Goal: Task Accomplishment & Management: Manage account settings

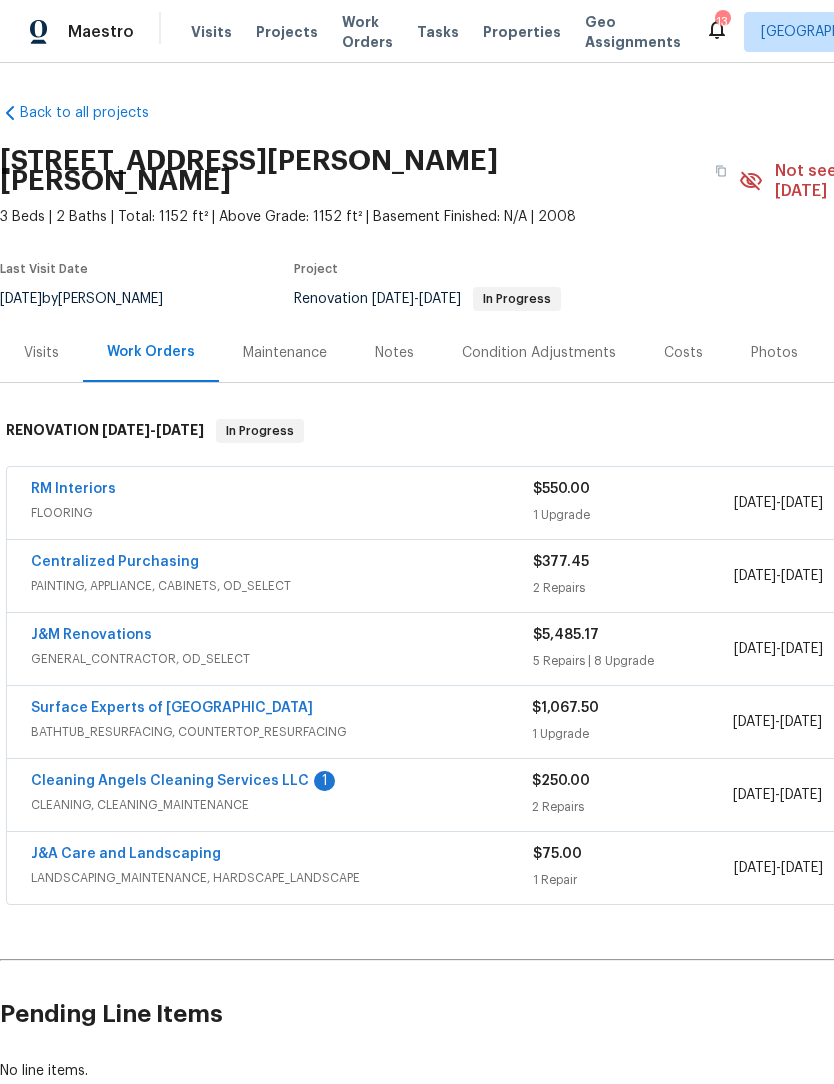
click at [229, 774] on link "Cleaning Angels Cleaning Services LLC" at bounding box center [170, 781] width 278 height 14
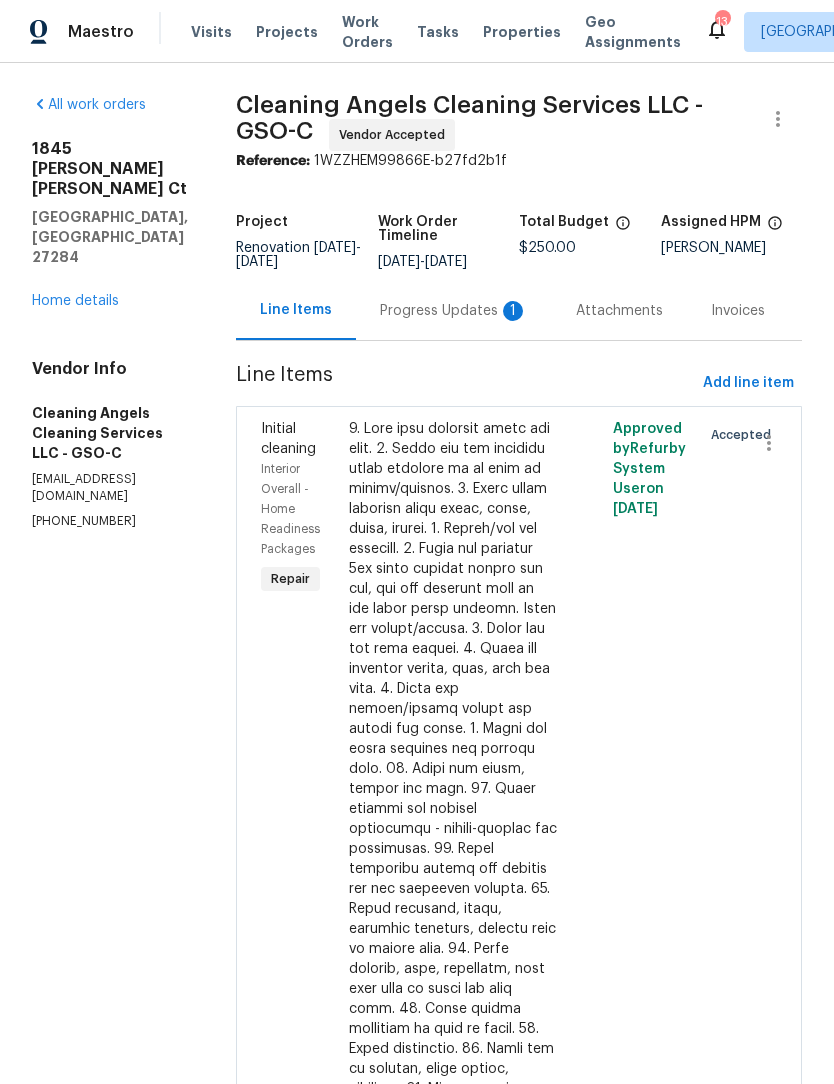
click at [474, 312] on div "Progress Updates 1" at bounding box center [454, 311] width 148 height 20
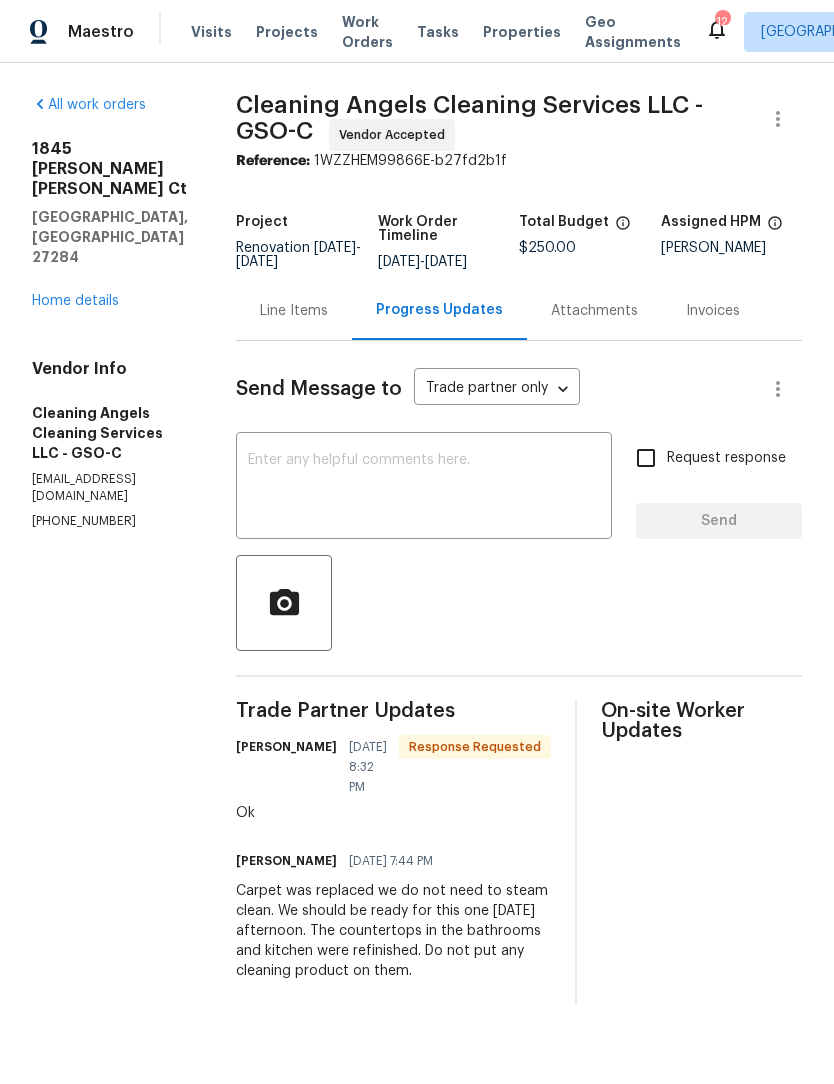
click at [100, 294] on link "Home details" at bounding box center [75, 301] width 87 height 14
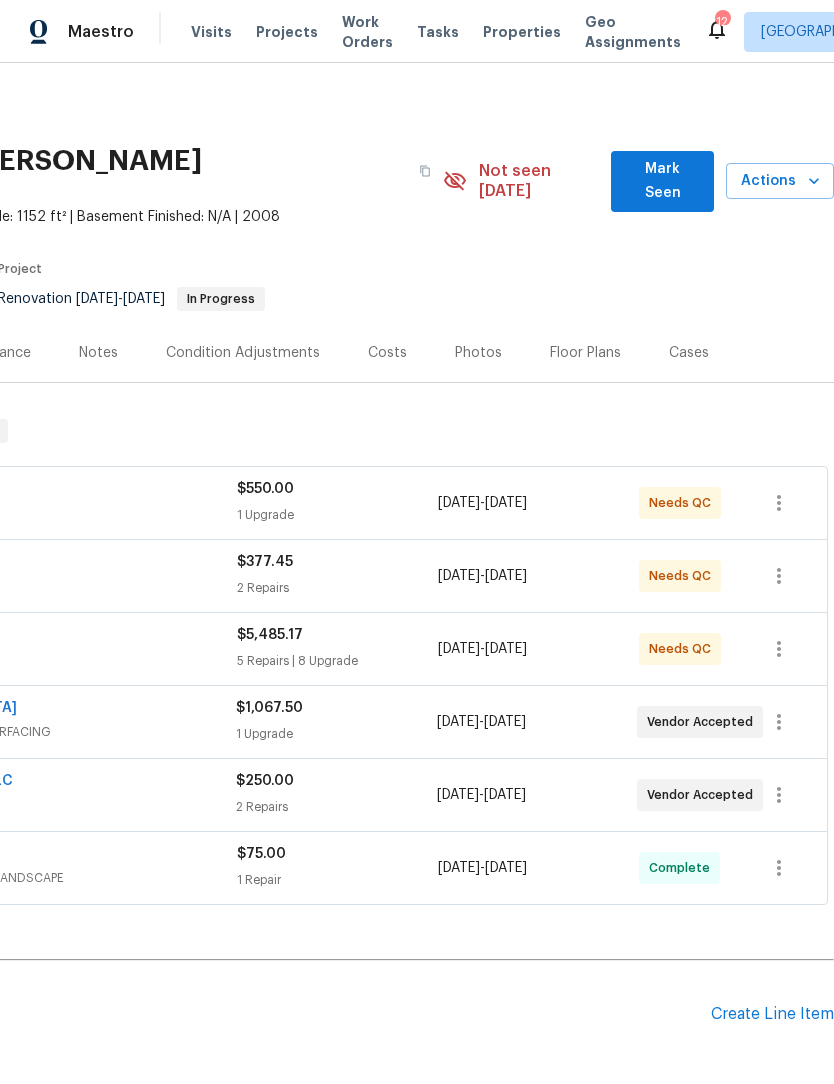
scroll to position [0, 296]
click at [657, 186] on button "Mark Seen" at bounding box center [662, 181] width 103 height 61
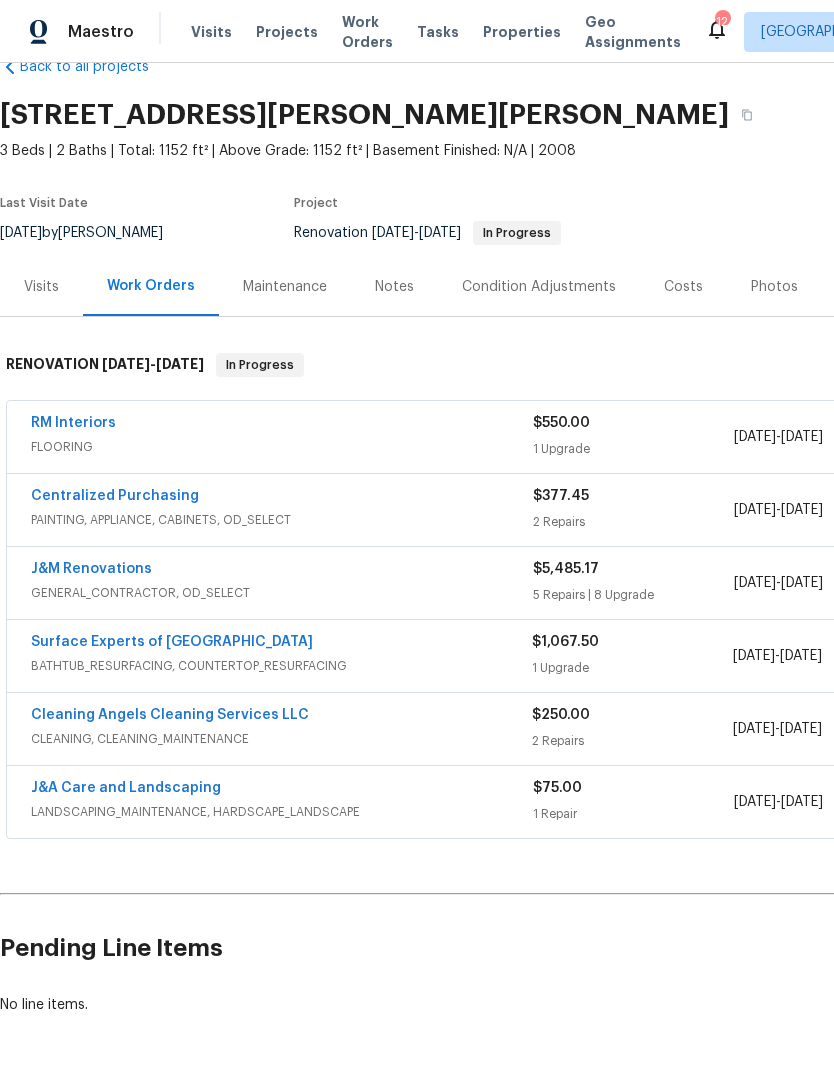
scroll to position [46, 0]
click at [79, 603] on span "GENERAL_CONTRACTOR, OD_SELECT" at bounding box center [282, 593] width 502 height 20
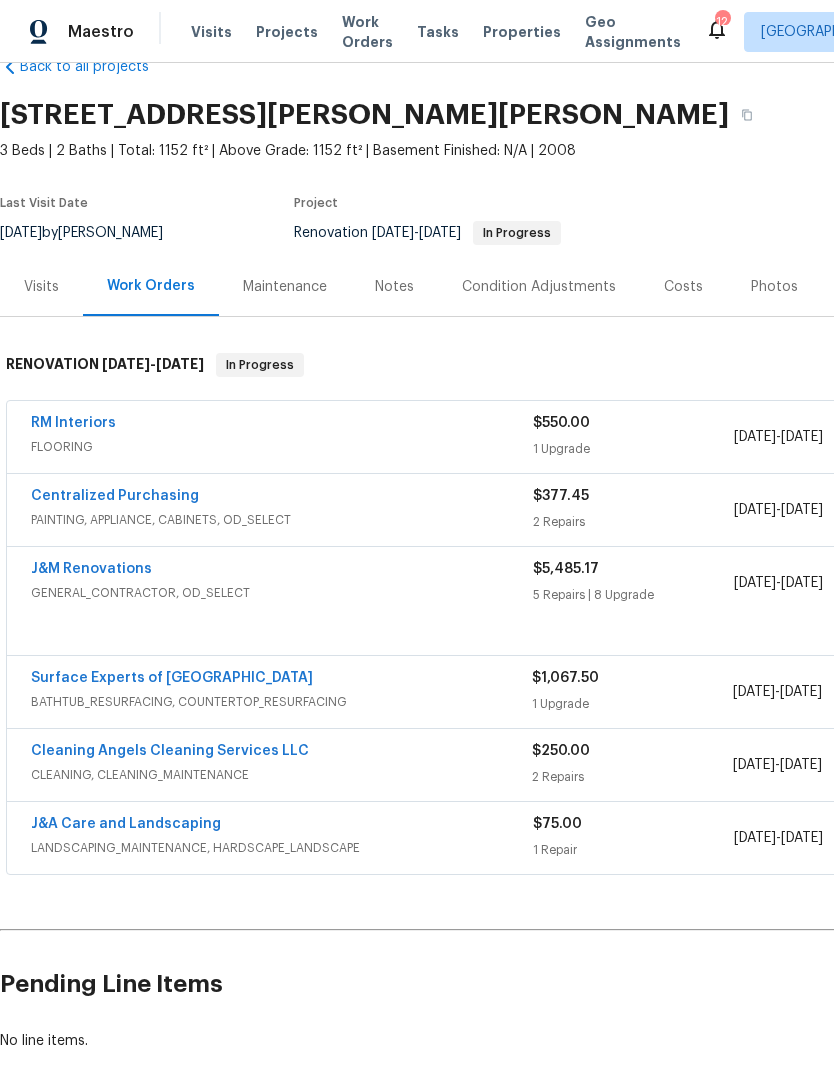
click at [100, 607] on div "J&M Renovations GENERAL_CONTRACTOR, OD_SELECT" at bounding box center [282, 583] width 502 height 48
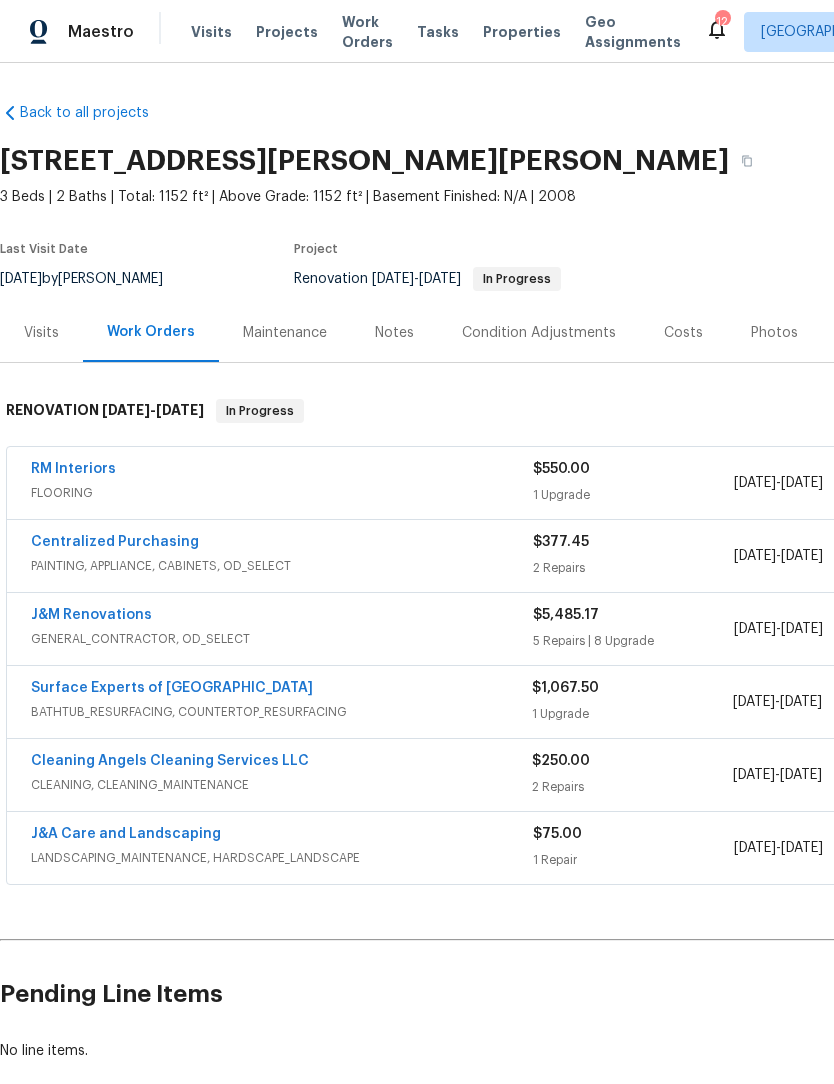
click at [59, 683] on link "Surface Experts of [GEOGRAPHIC_DATA]" at bounding box center [172, 688] width 282 height 14
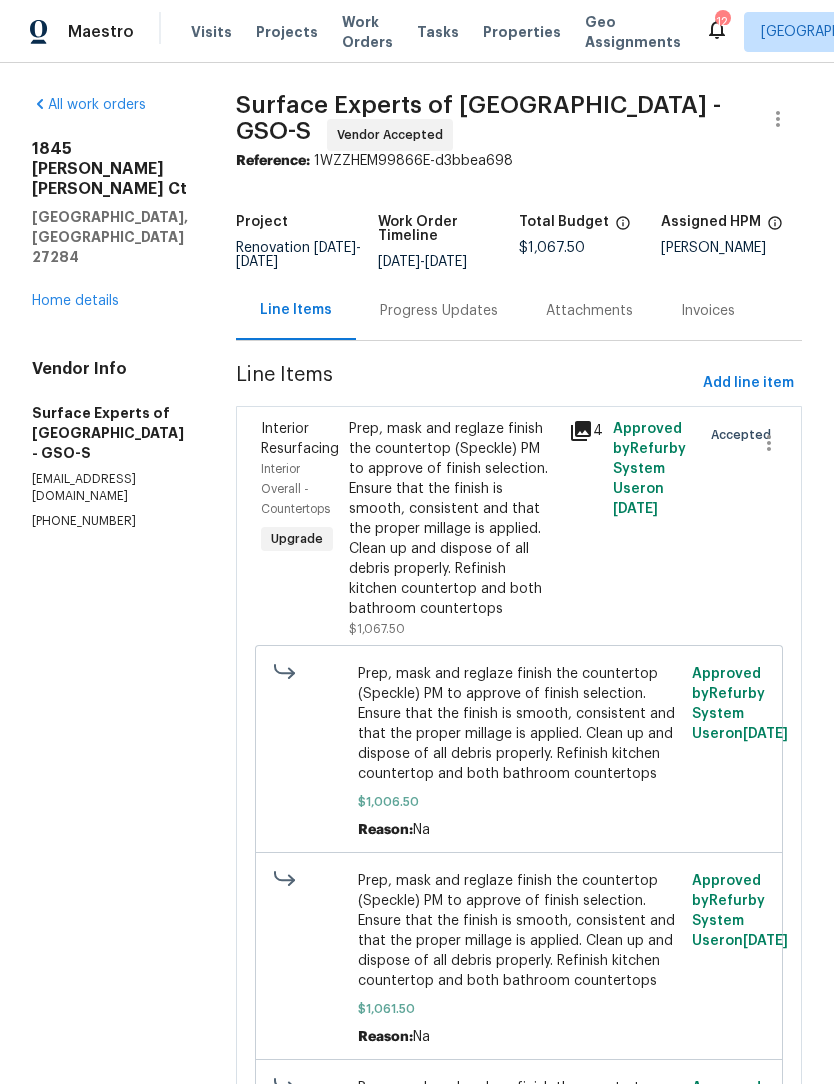
click at [77, 294] on link "Home details" at bounding box center [75, 301] width 87 height 14
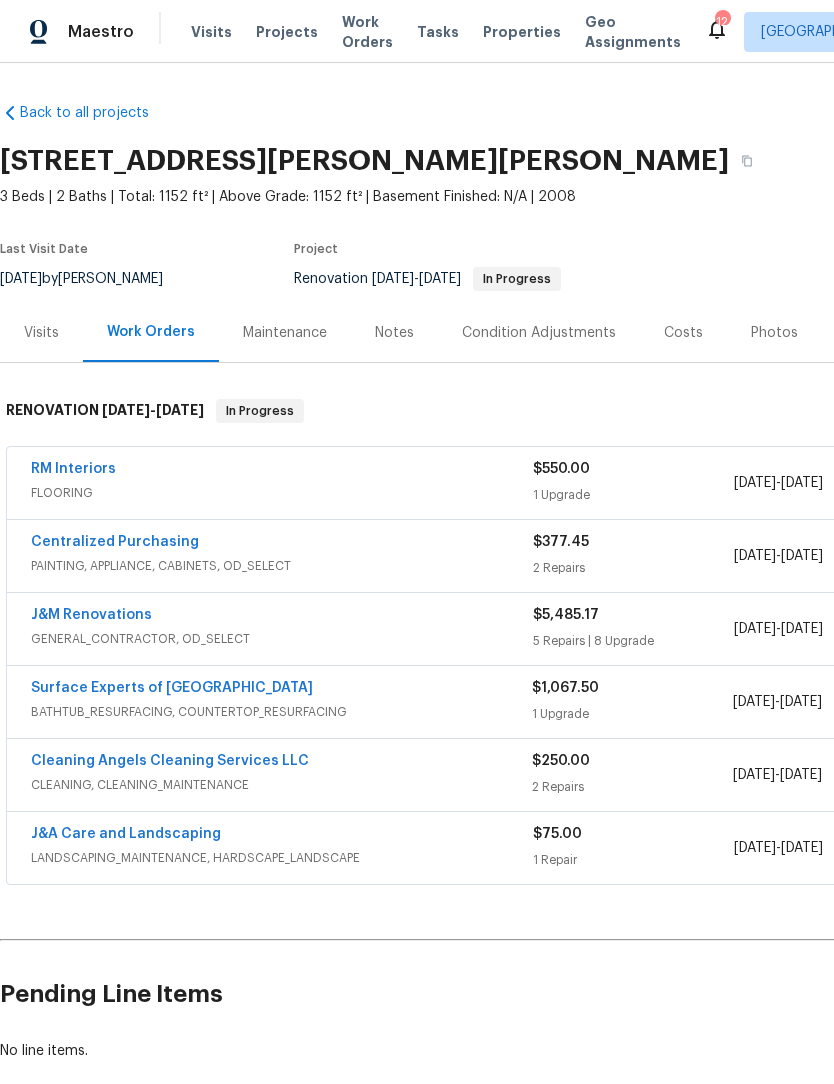
click at [125, 616] on link "J&M Renovations" at bounding box center [91, 615] width 121 height 14
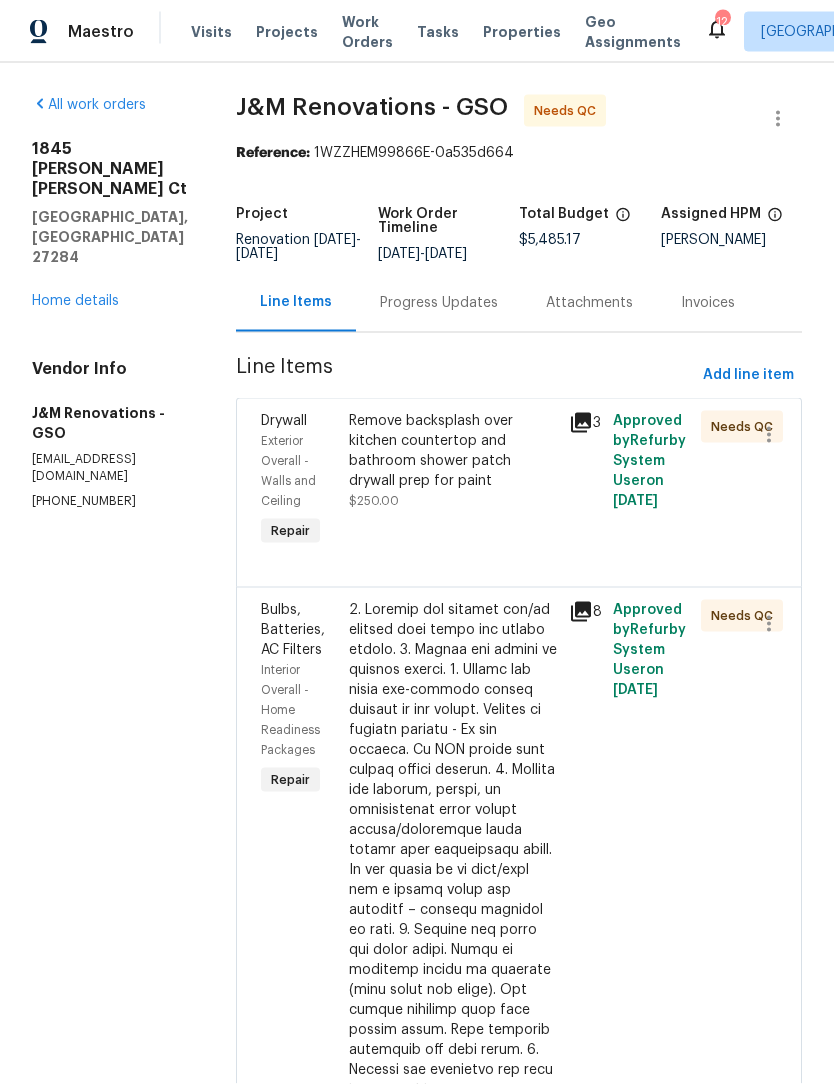
click at [82, 294] on link "Home details" at bounding box center [75, 301] width 87 height 14
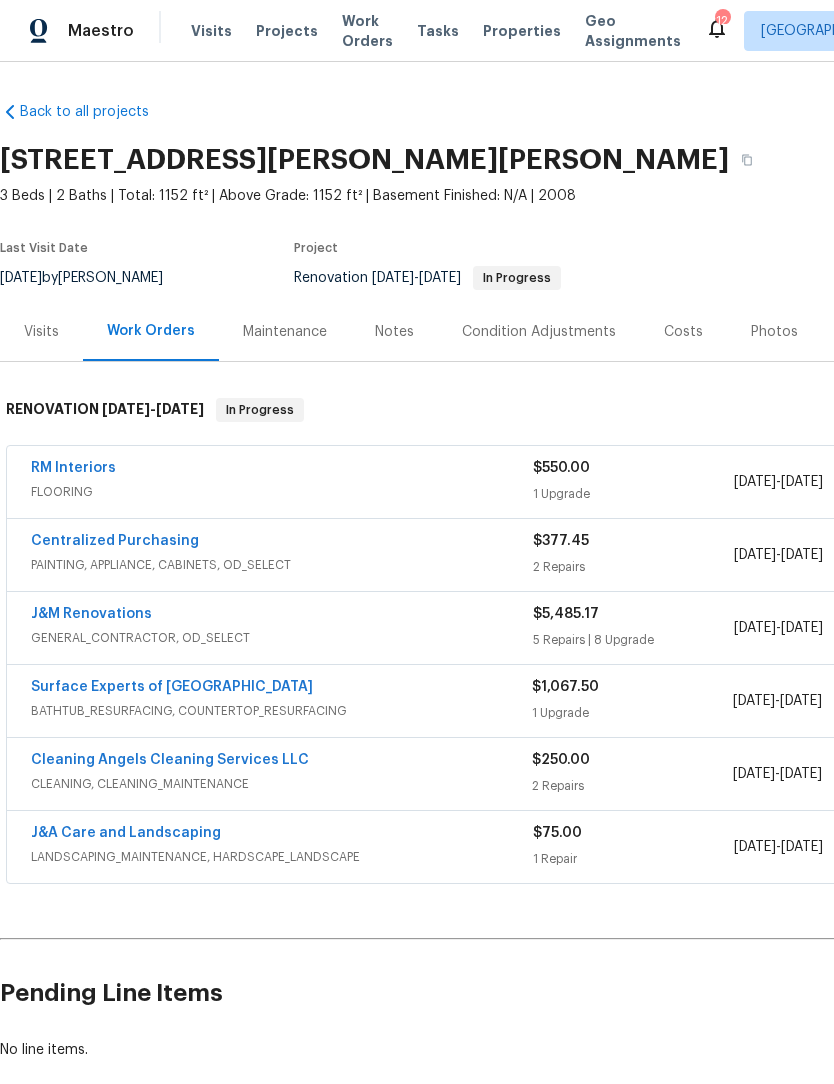
click at [669, 336] on div "Costs" at bounding box center [683, 333] width 39 height 20
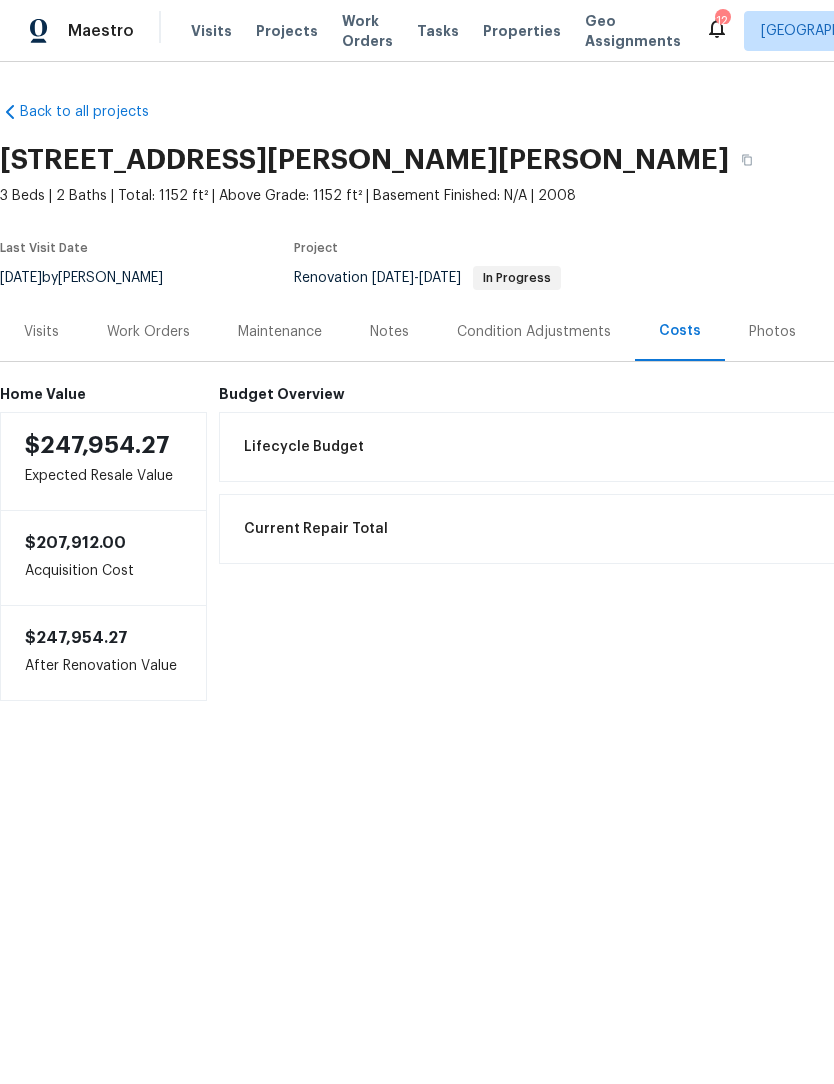
click at [147, 329] on div "Work Orders" at bounding box center [148, 333] width 83 height 20
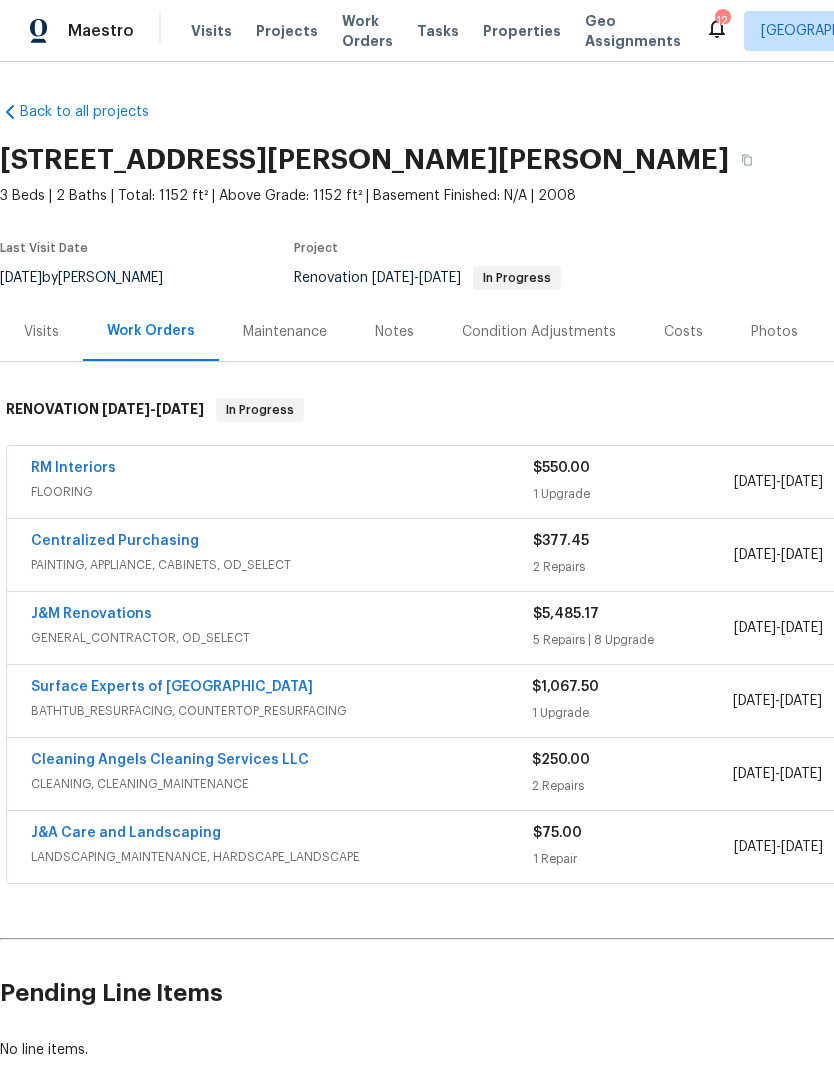
scroll to position [1, 0]
click at [103, 619] on link "J&M Renovations" at bounding box center [91, 615] width 121 height 14
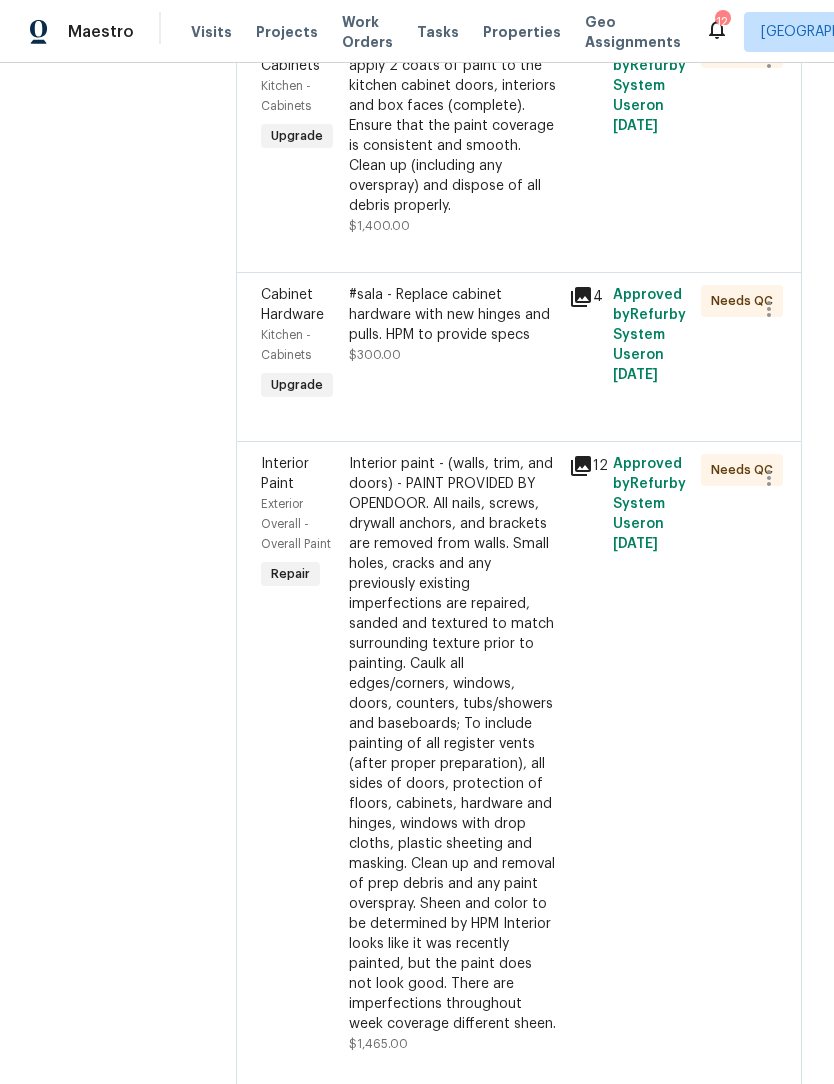
scroll to position [3746, 0]
click at [510, 994] on div "Interior paint - (walls, trim, and doors) - PAINT PROVIDED BY OPENDOOR. All nai…" at bounding box center [453, 745] width 208 height 580
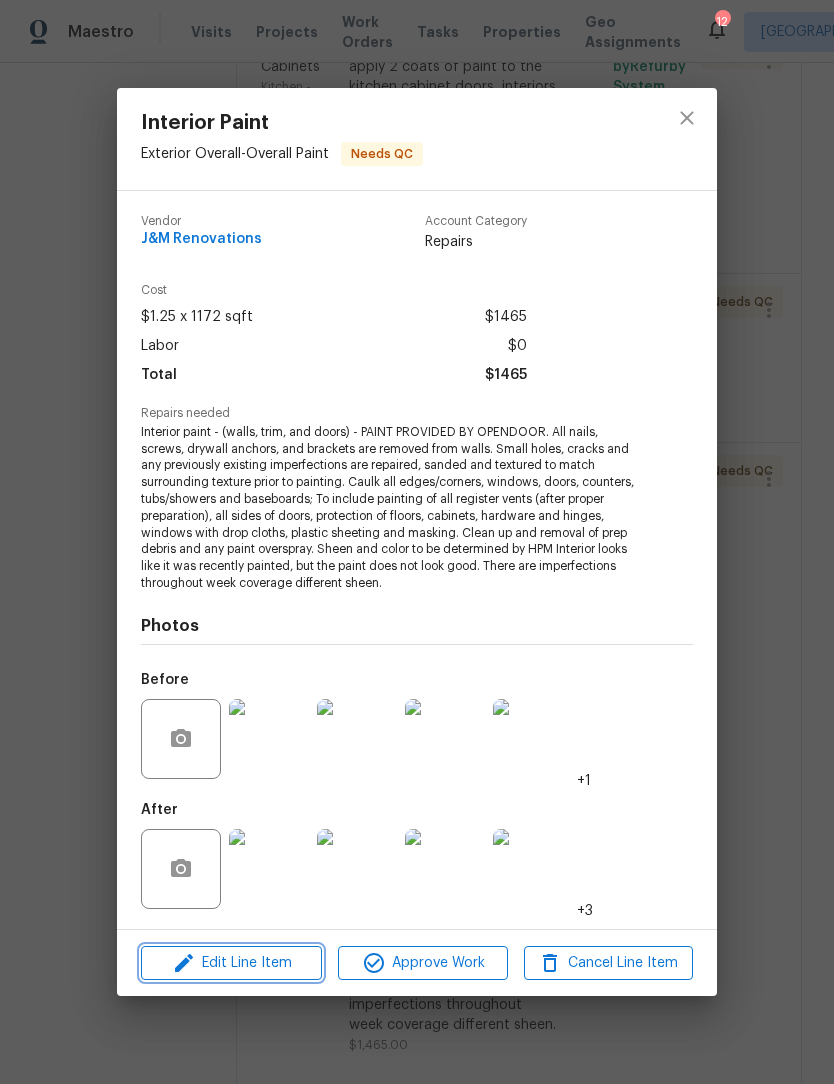
click at [251, 960] on span "Edit Line Item" at bounding box center [231, 963] width 169 height 25
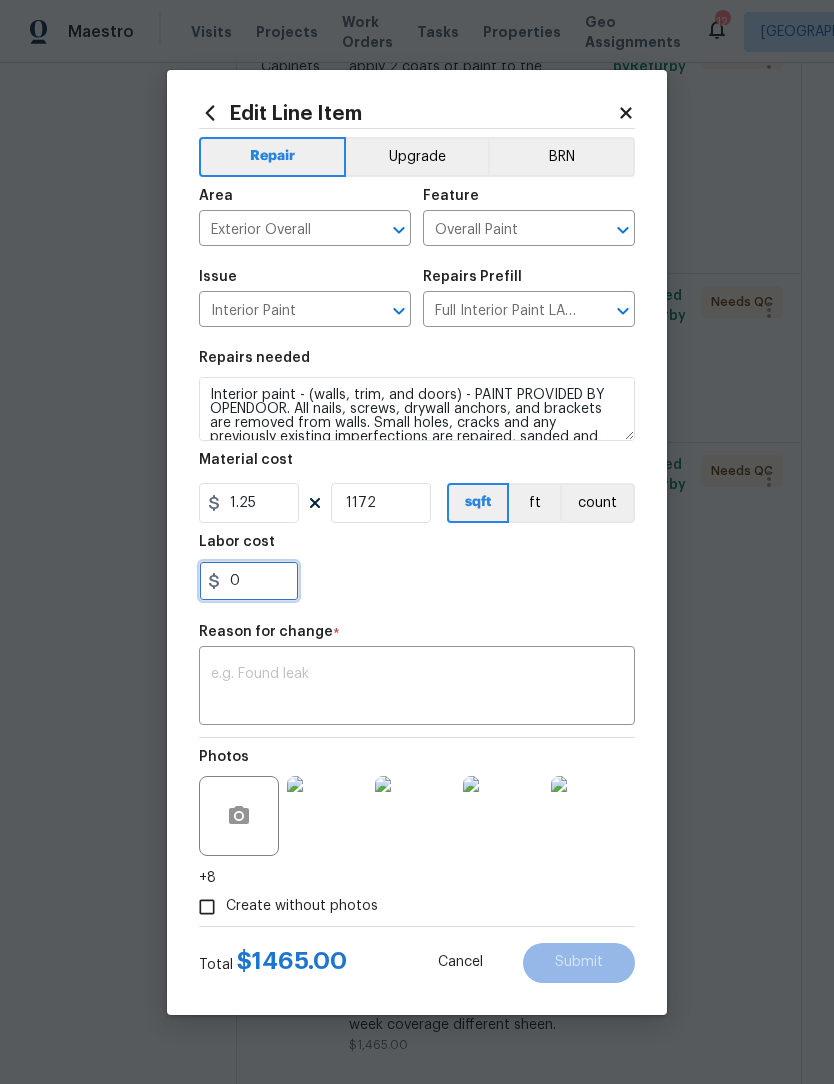
click at [259, 598] on input "0" at bounding box center [249, 581] width 100 height 40
type input "250"
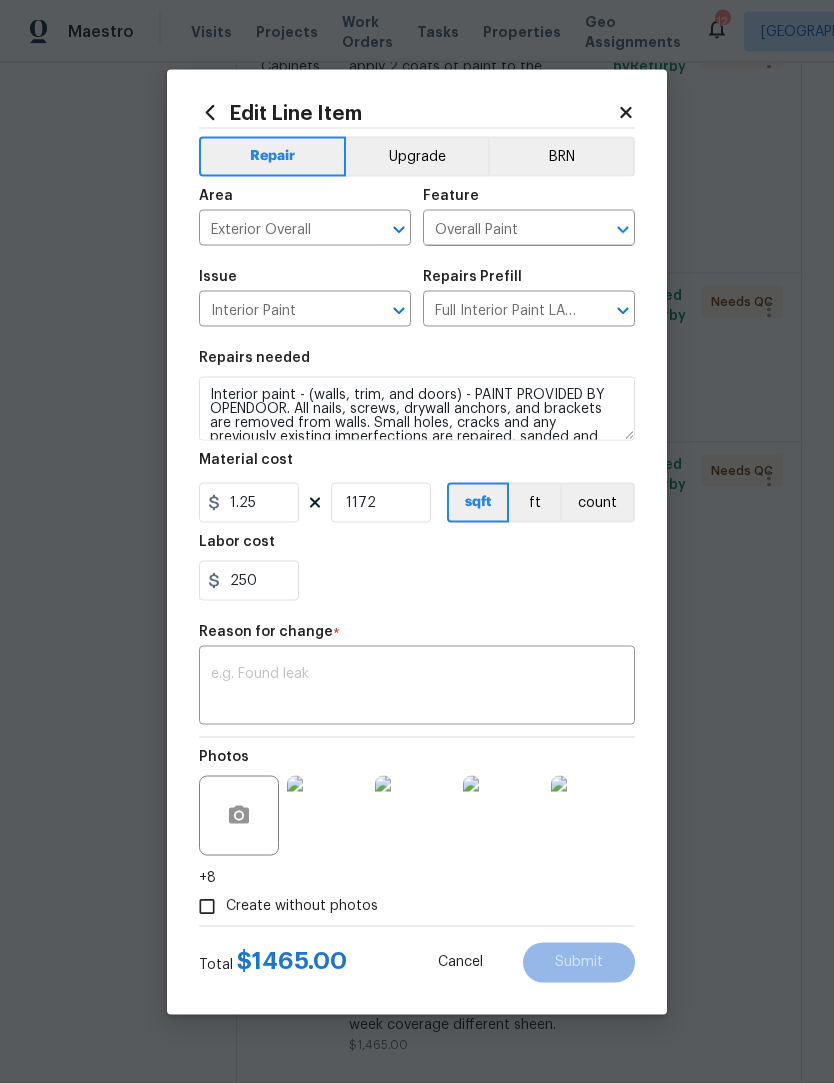
click at [253, 687] on textarea at bounding box center [417, 688] width 412 height 42
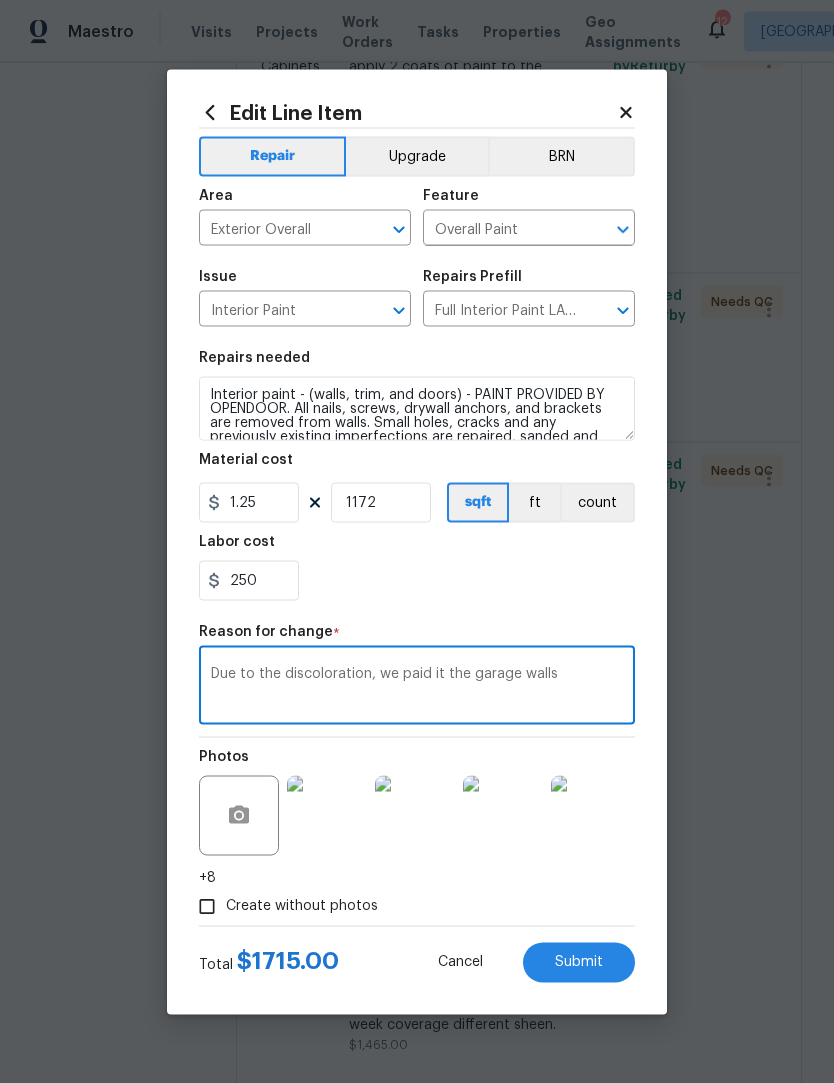
click at [421, 680] on textarea "Due to the discoloration, we paid it the garage walls" at bounding box center [417, 688] width 412 height 42
type textarea "Due to the discoloration, we painted the garage walls"
click at [615, 970] on button "Submit" at bounding box center [579, 963] width 112 height 40
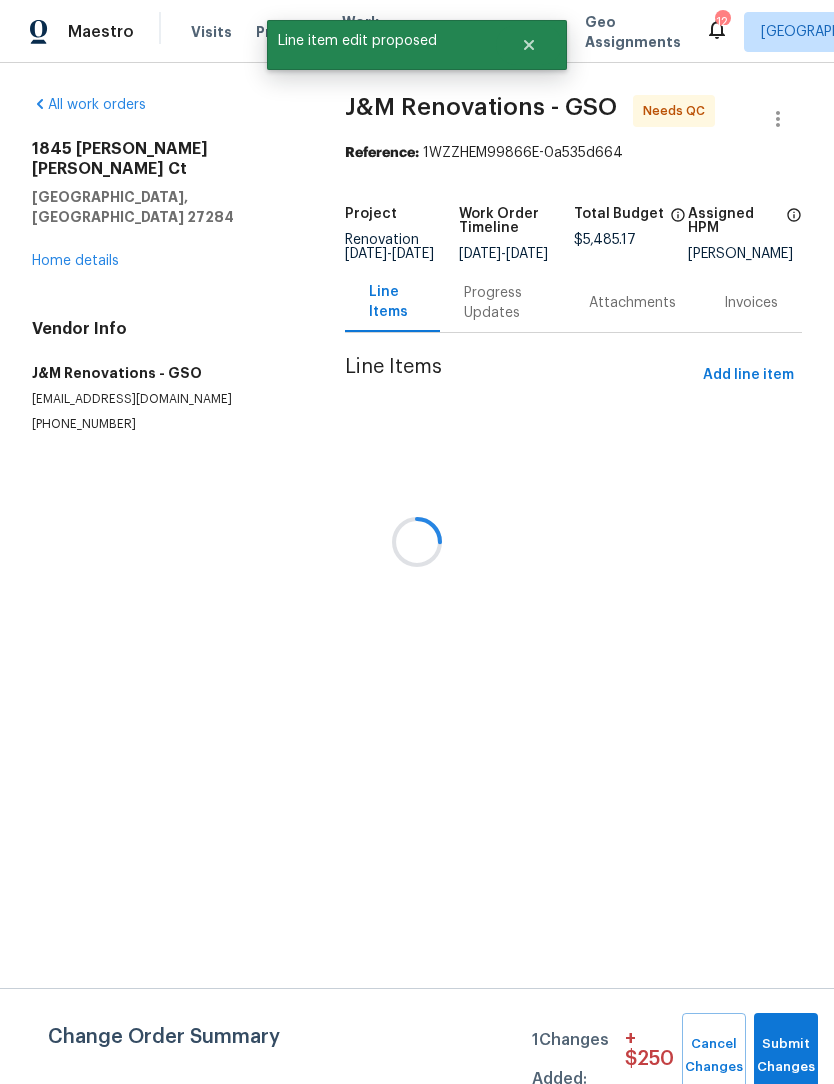
scroll to position [0, 0]
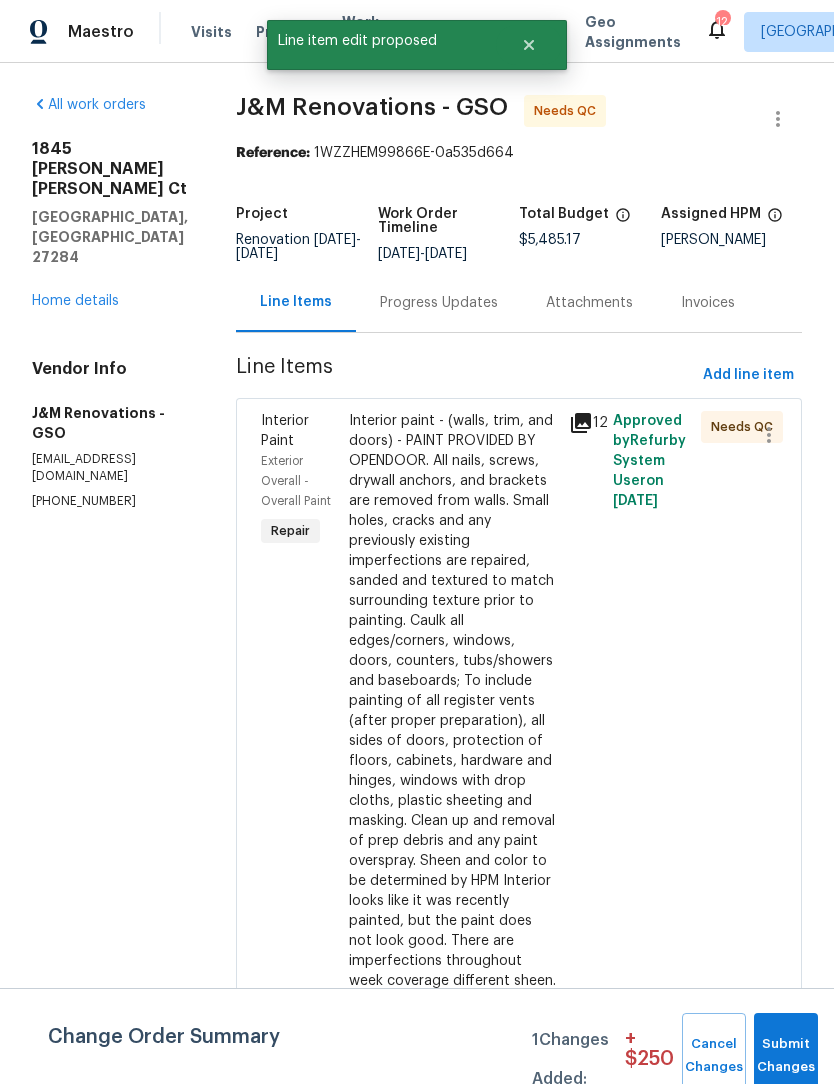
click at [793, 1050] on button "Submit Changes" at bounding box center [786, 1056] width 64 height 86
